Goal: Task Accomplishment & Management: Use online tool/utility

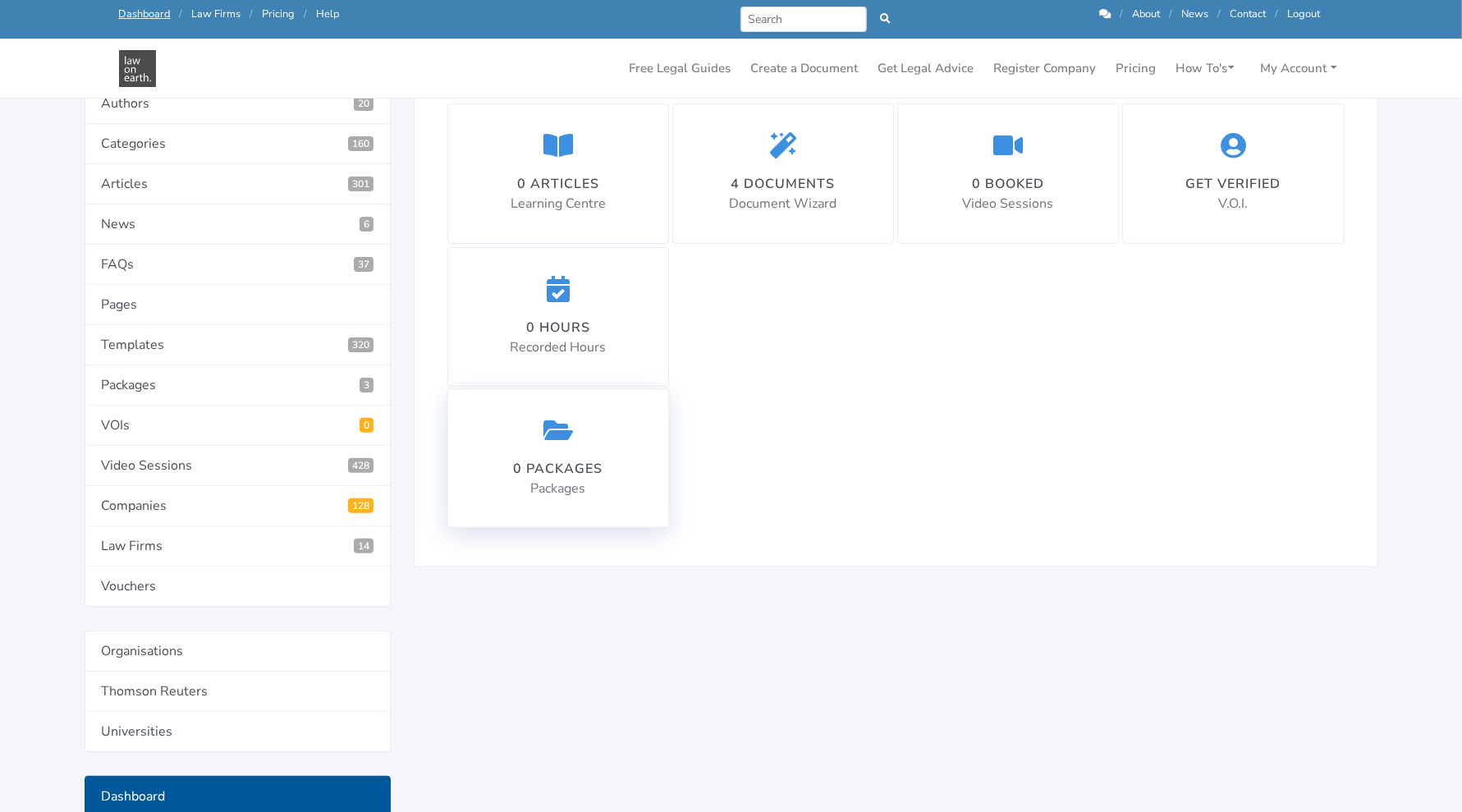
scroll to position [337, 0]
click at [253, 337] on link "Templates 320" at bounding box center [237, 344] width 307 height 41
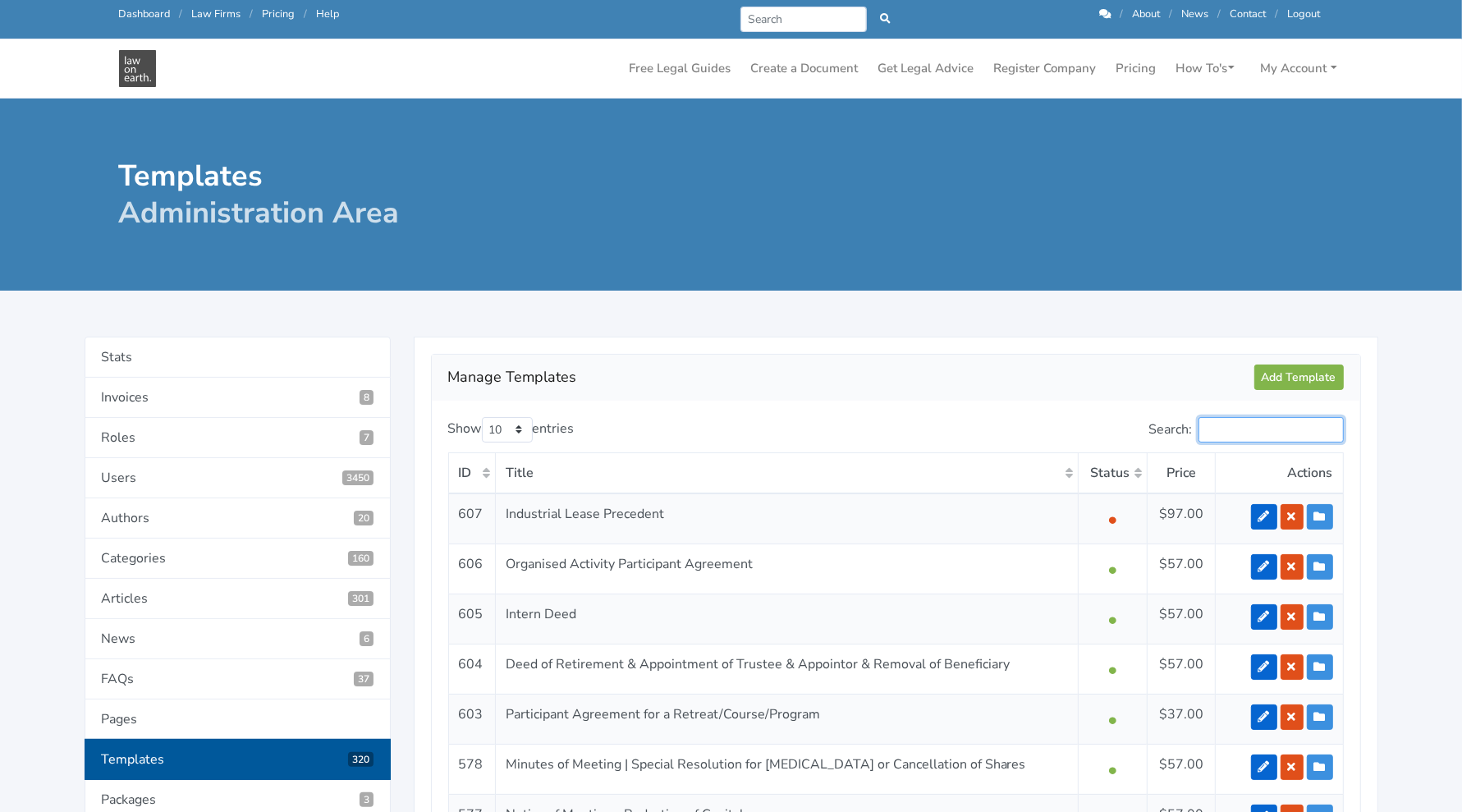
click at [1225, 420] on input "Search:" at bounding box center [1271, 430] width 145 height 26
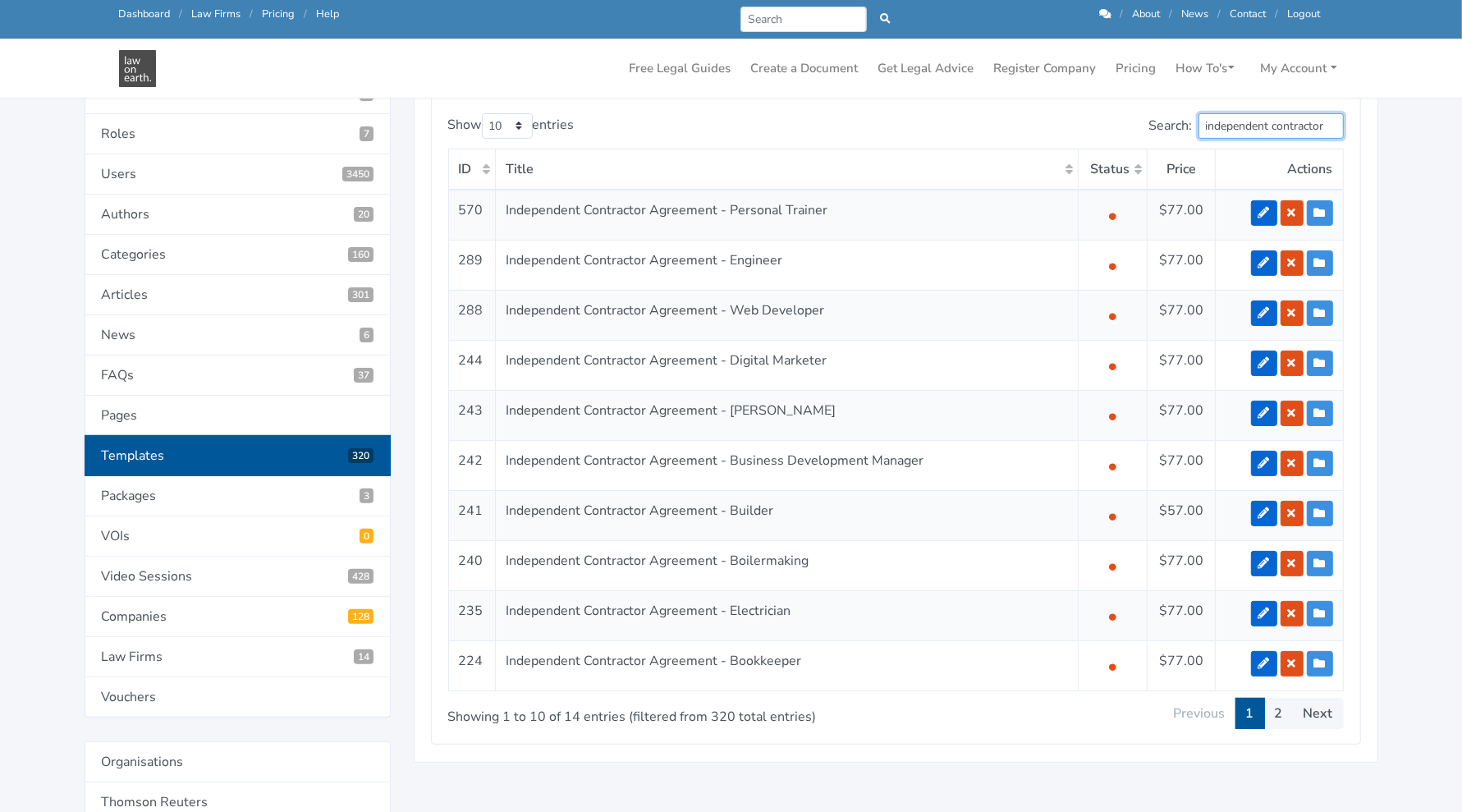
scroll to position [259, 0]
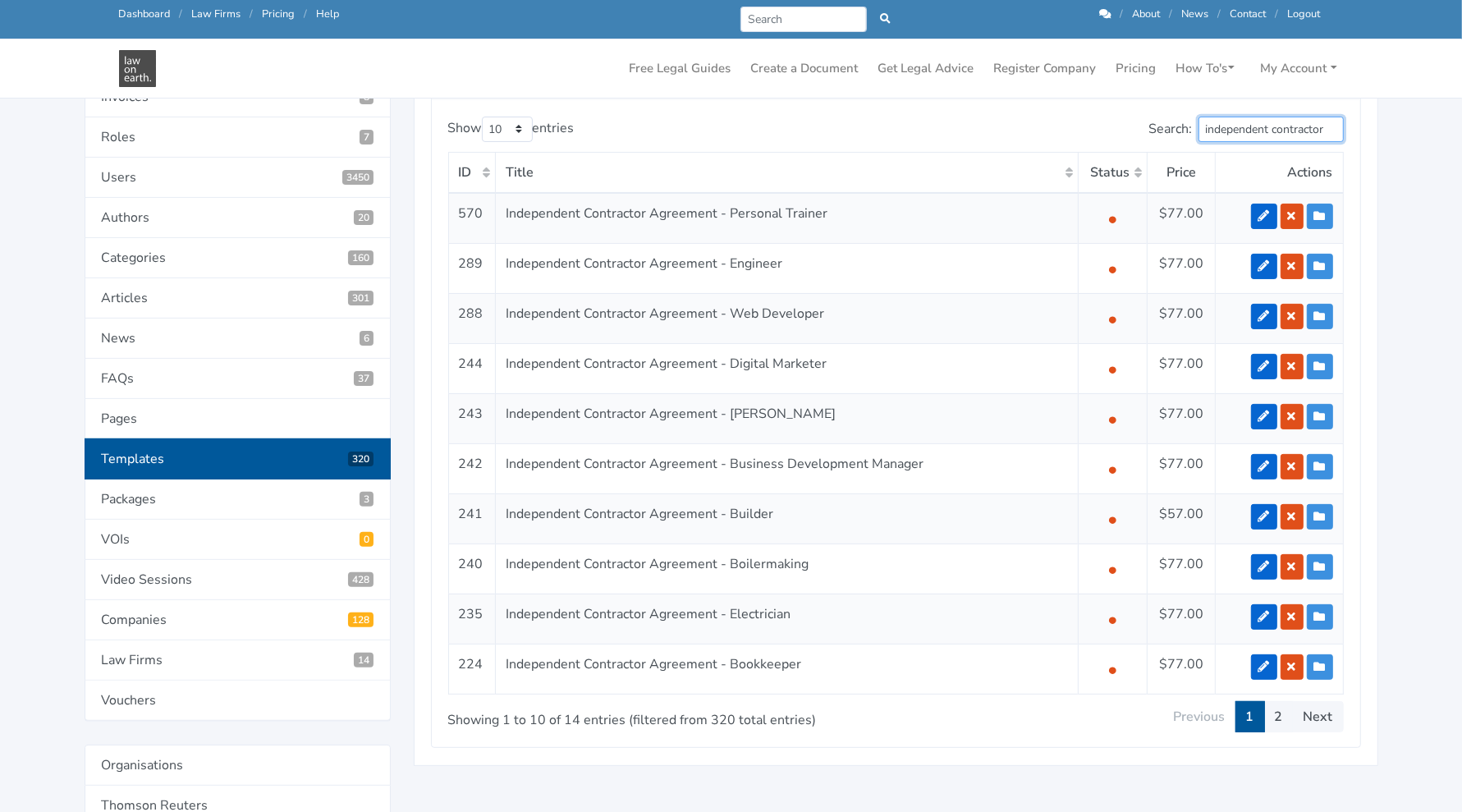
type input "independent contractor"
click at [911, 448] on td "Independent Contractor Agreement - Business Development Manager" at bounding box center [787, 468] width 584 height 50
click at [1264, 311] on icon at bounding box center [1265, 316] width 12 height 12
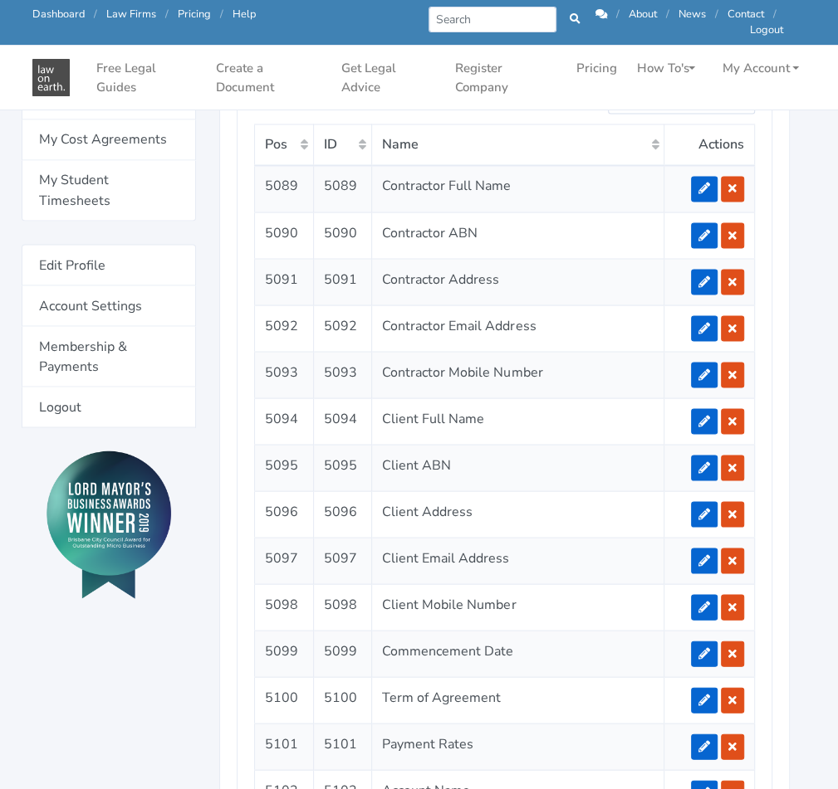
scroll to position [1441, 13]
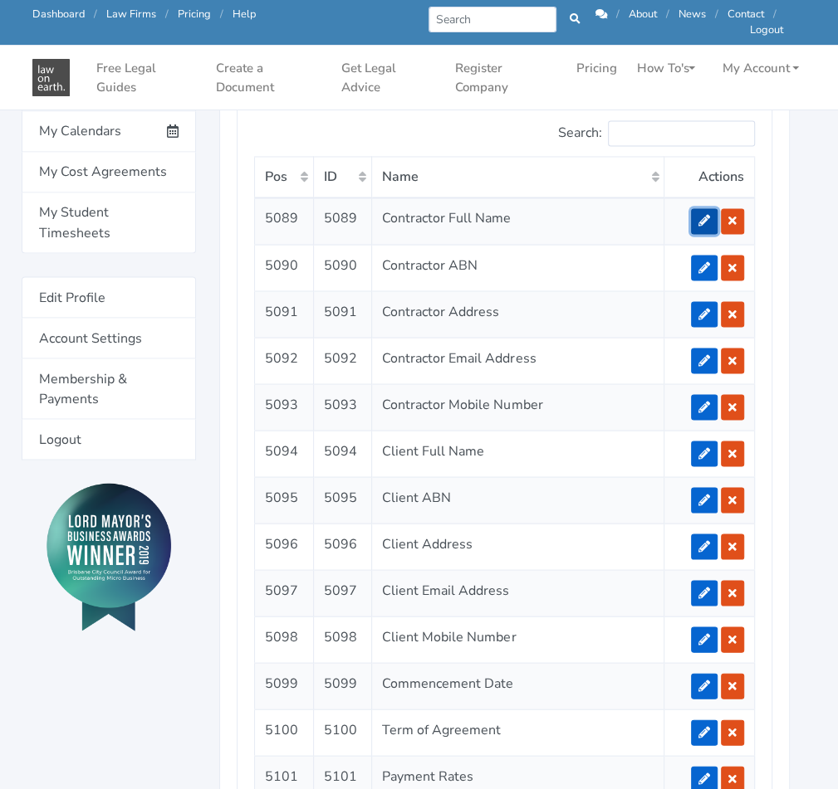
click at [711, 227] on link at bounding box center [704, 221] width 27 height 26
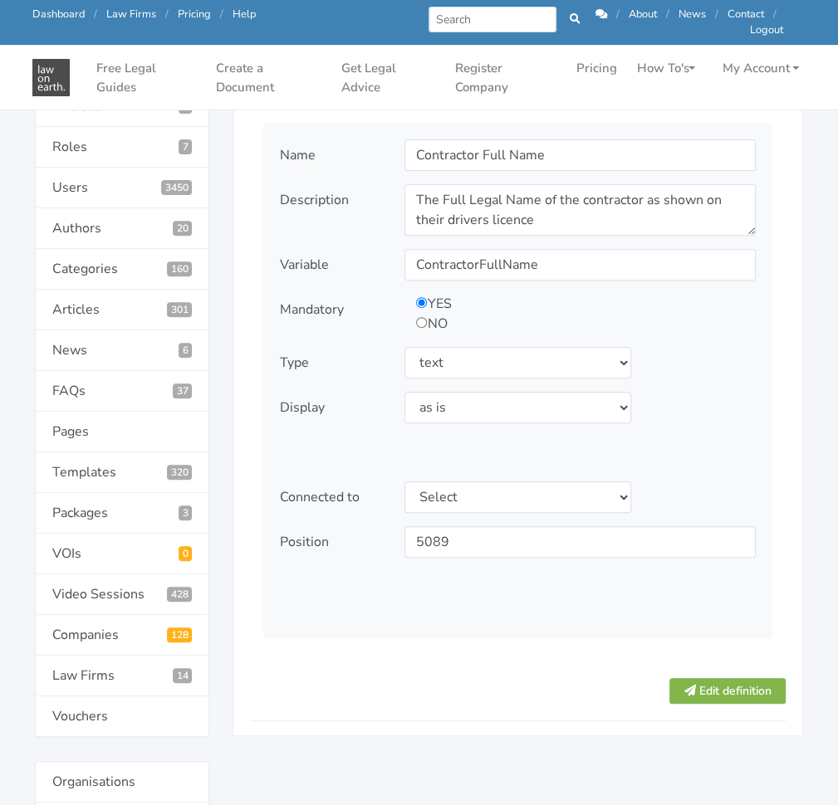
scroll to position [217, 0]
click at [575, 349] on select "Select type text textarea number checkbox compounded date select states" at bounding box center [517, 362] width 226 height 32
select select "textarea"
click at [404, 346] on select "Select type text textarea number checkbox compounded date select states" at bounding box center [517, 362] width 226 height 32
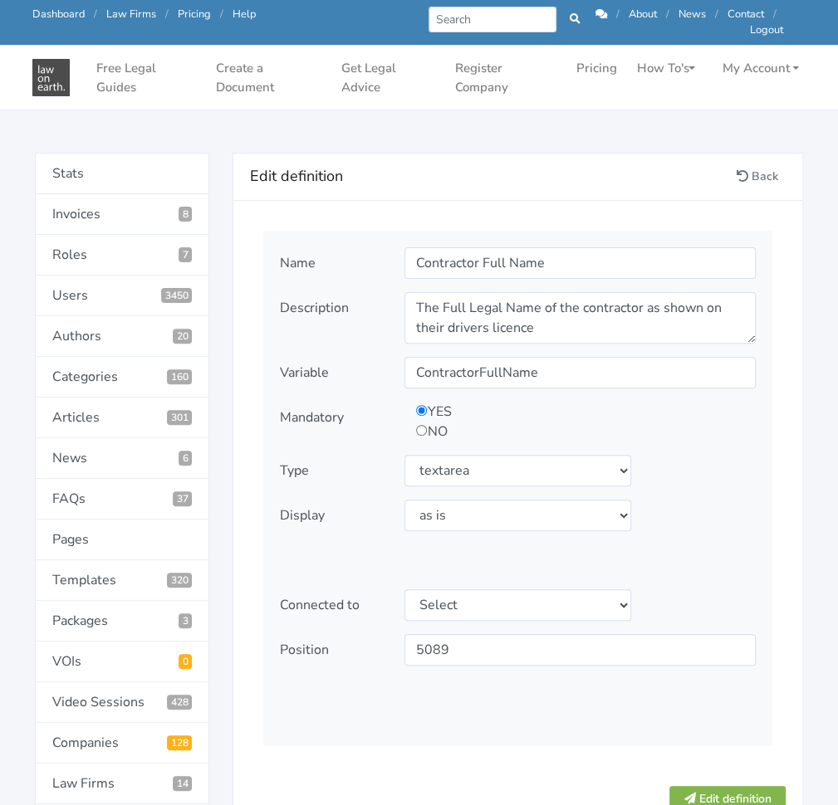
scroll to position [108, 0]
click at [731, 787] on button "Edit definition" at bounding box center [727, 800] width 116 height 26
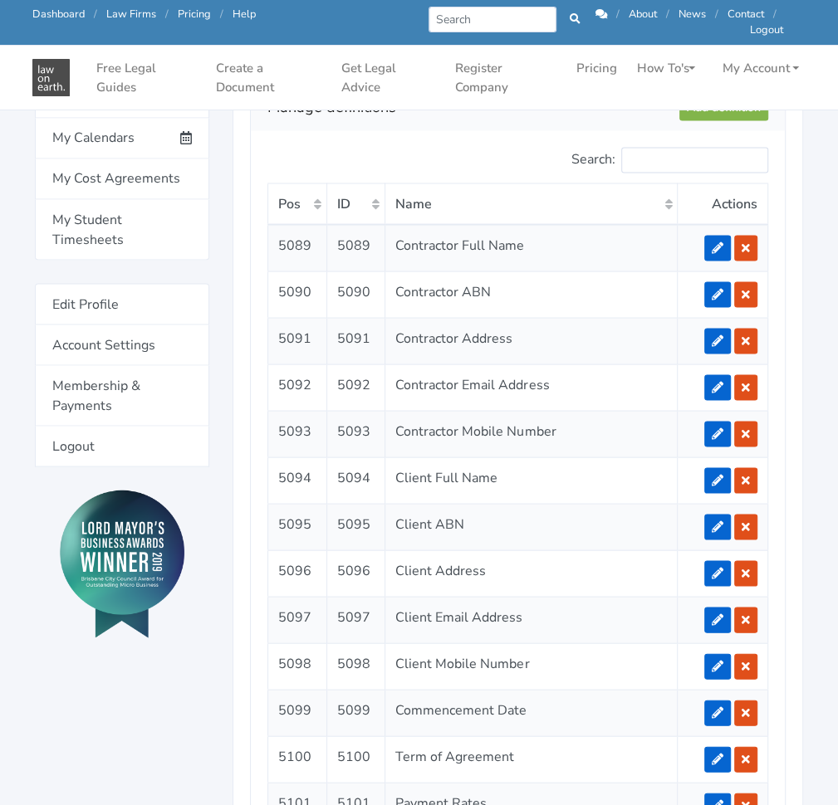
scroll to position [1462, 0]
